Goal: Information Seeking & Learning: Learn about a topic

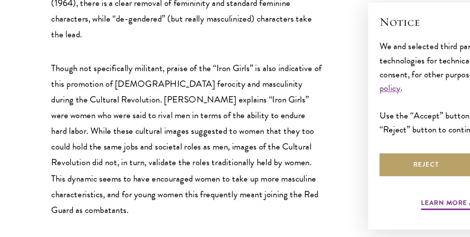
scroll to position [2758, 0]
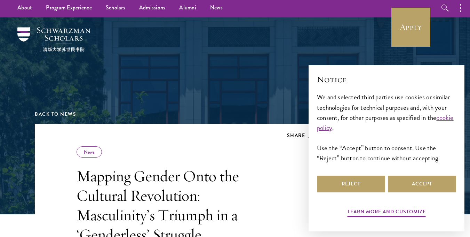
scroll to position [3, 0]
